Goal: Task Accomplishment & Management: Complete application form

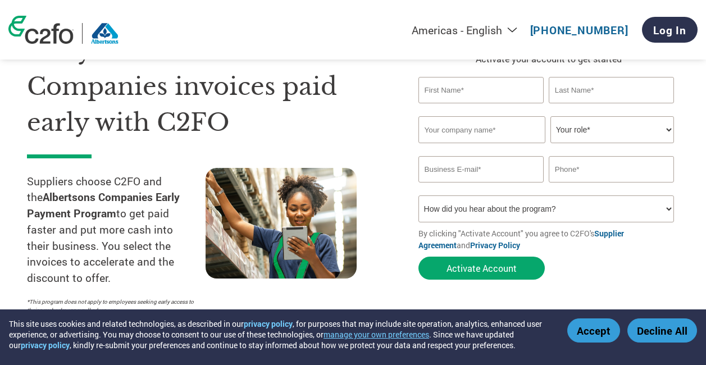
scroll to position [56, 0]
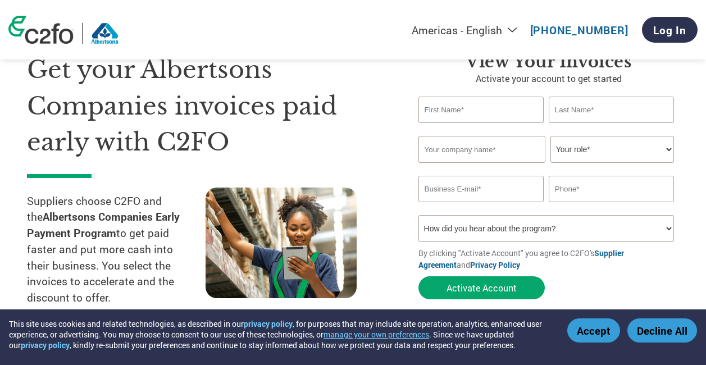
click at [490, 117] on input "text" at bounding box center [480, 110] width 125 height 26
type input "[PERSON_NAME]"
type input "[EMAIL_ADDRESS][DOMAIN_NAME]"
click at [464, 151] on input "text" at bounding box center [481, 149] width 127 height 27
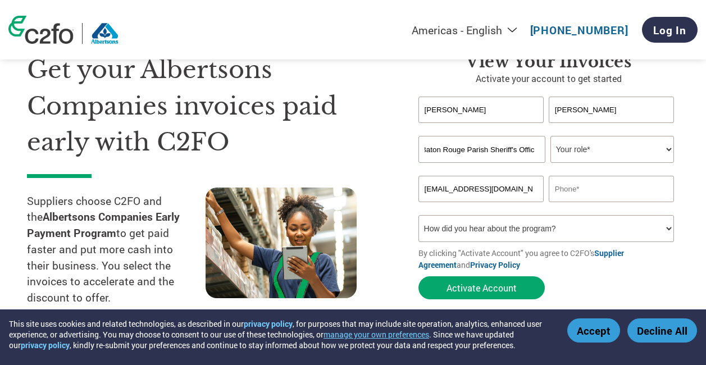
scroll to position [0, 25]
type input "East Baton Rouge Parish Sheriff's Office"
click at [667, 148] on select "Your role* CFO Controller Credit Manager Finance Director Treasurer CEO Preside…" at bounding box center [612, 149] width 124 height 27
select select "OTHER"
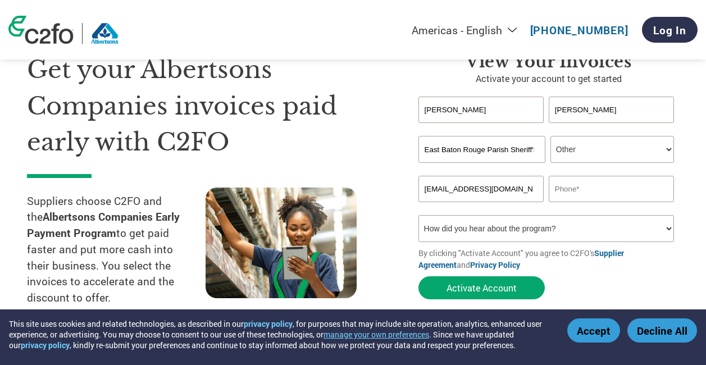
click at [550, 136] on select "Your role* CFO Controller Credit Manager Finance Director Treasurer CEO Preside…" at bounding box center [612, 149] width 124 height 27
click at [617, 193] on input "text" at bounding box center [611, 189] width 125 height 26
type input "2257883188"
click at [668, 230] on select "How did you hear about the program? Received a letter Email Social Media Online…" at bounding box center [546, 228] width 256 height 27
select select "Other"
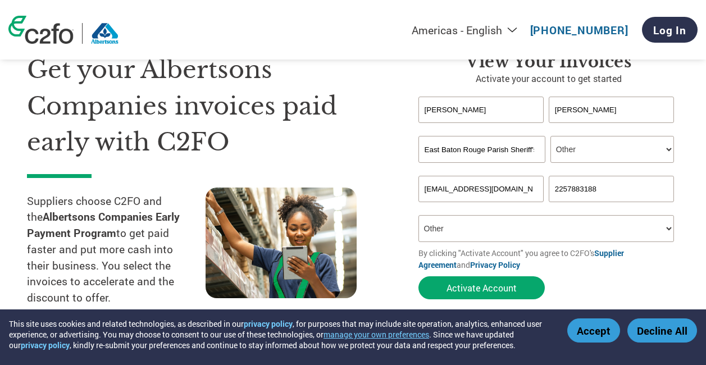
click at [418, 215] on select "How did you hear about the program? Received a letter Email Social Media Online…" at bounding box center [546, 228] width 256 height 27
click at [484, 287] on button "Activate Account" at bounding box center [481, 287] width 126 height 23
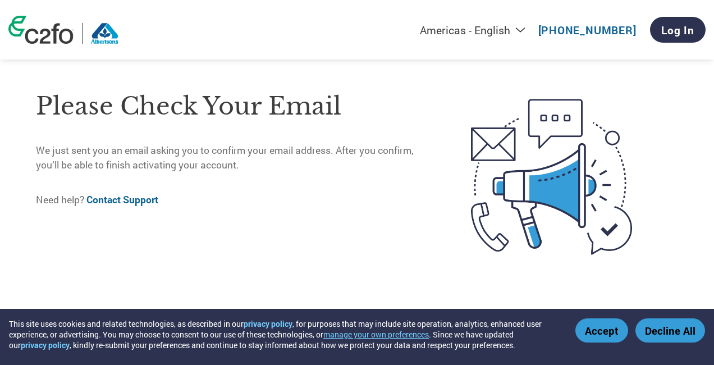
click at [598, 333] on button "Accept" at bounding box center [602, 330] width 53 height 24
